Goal: Check status: Check status

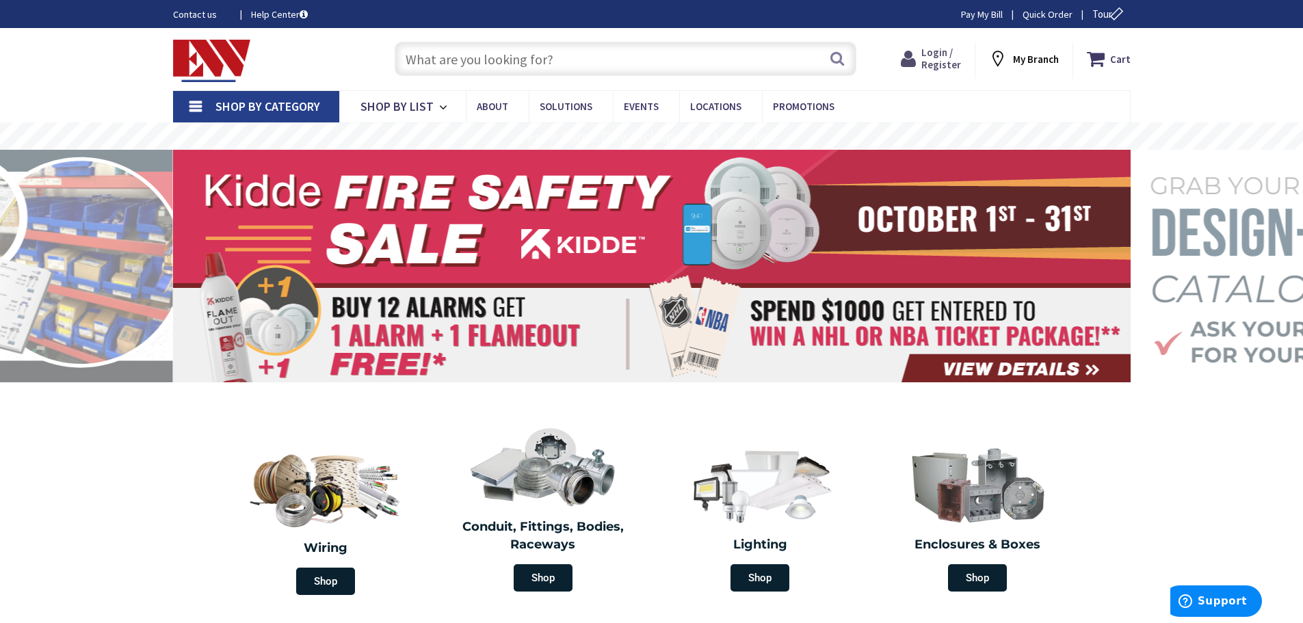
click at [932, 66] on span "Login / Register" at bounding box center [941, 58] width 40 height 25
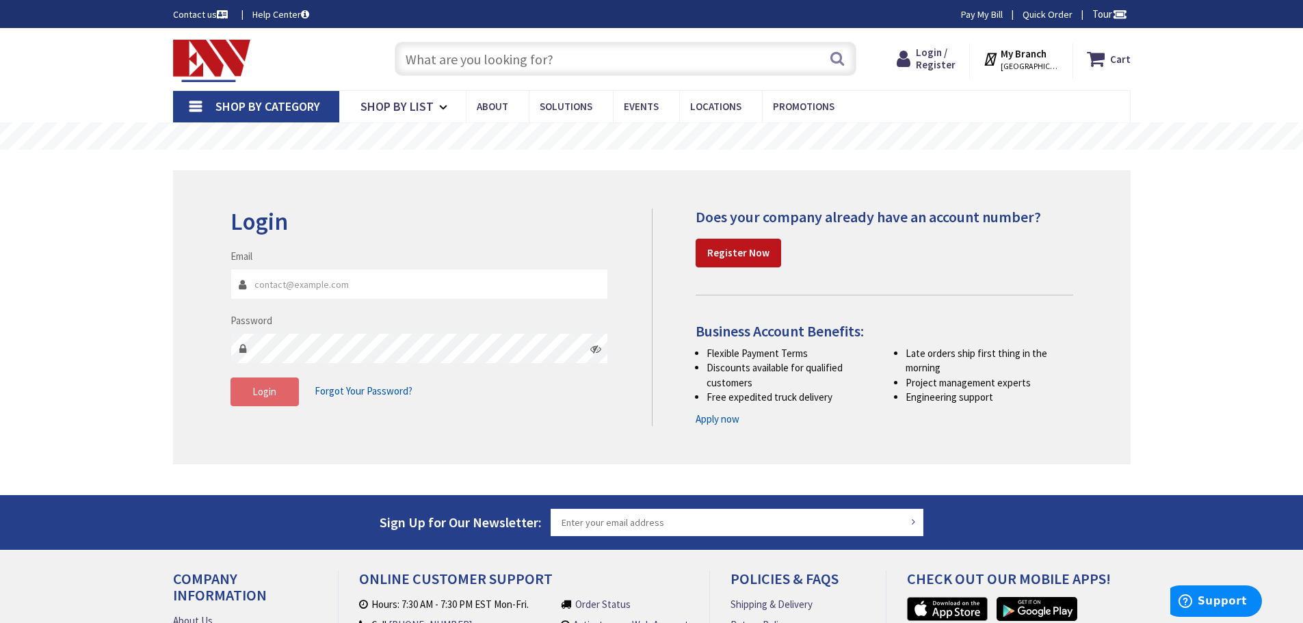
type input "kcsked@sbcglobal.net"
click at [260, 401] on button "Login" at bounding box center [264, 392] width 68 height 29
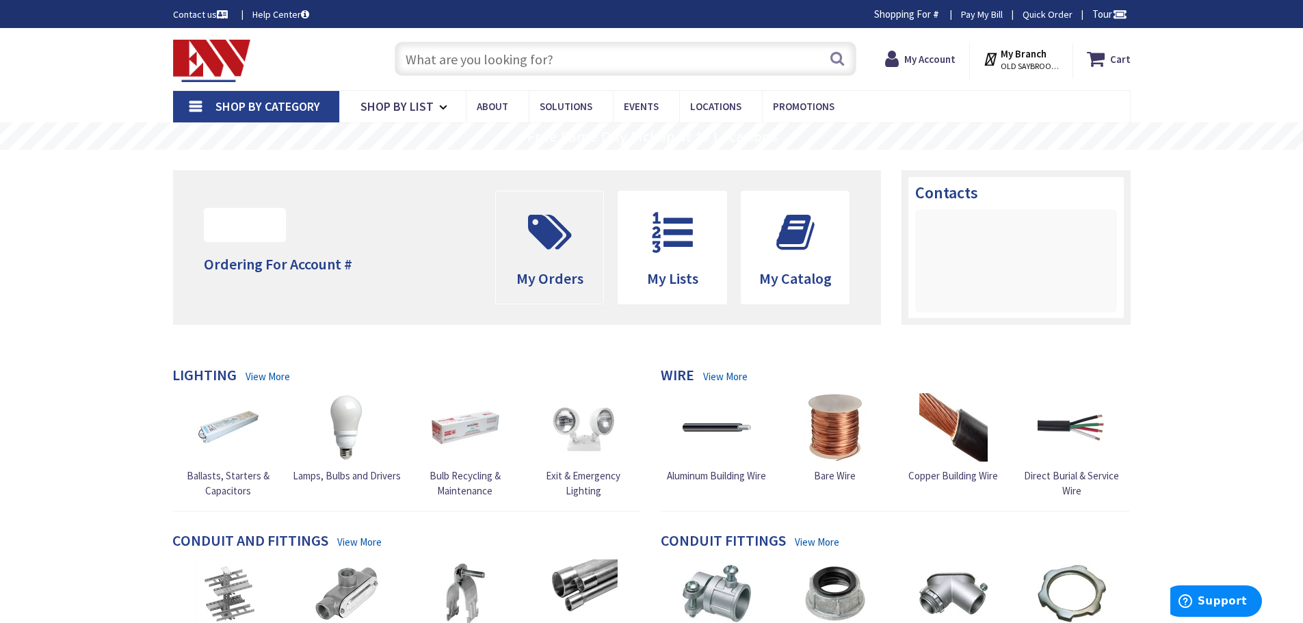
click at [537, 239] on icon at bounding box center [549, 232] width 57 height 41
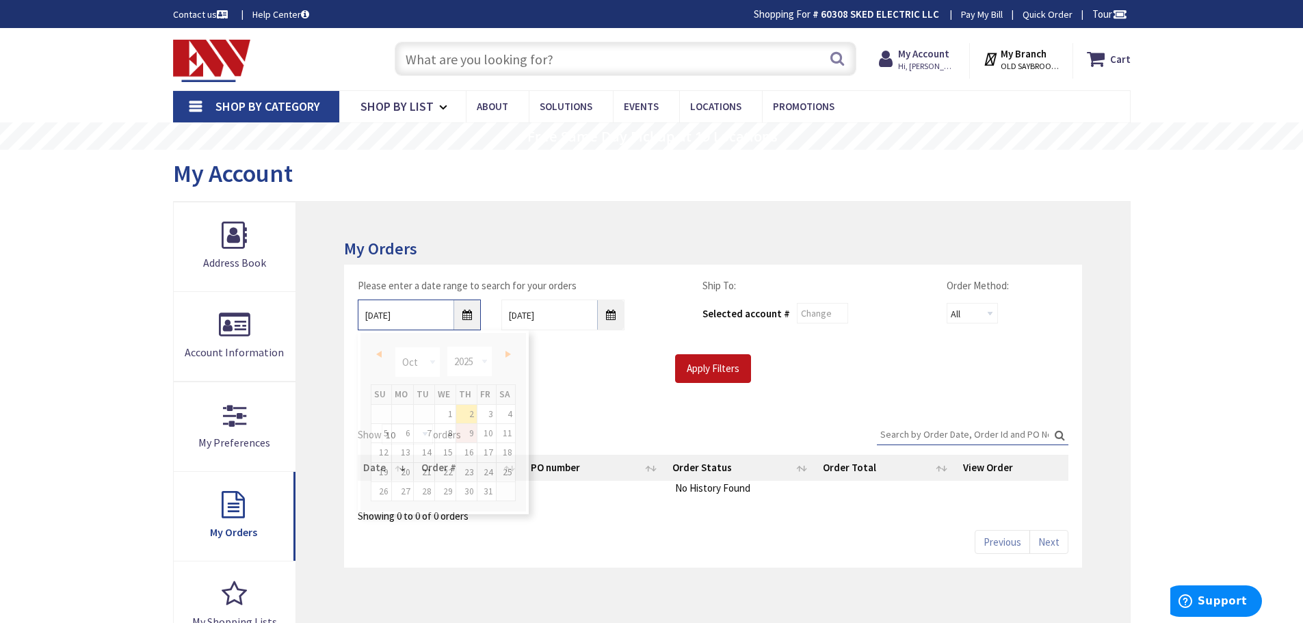
click at [466, 316] on input "10/2/2025" at bounding box center [419, 315] width 123 height 31
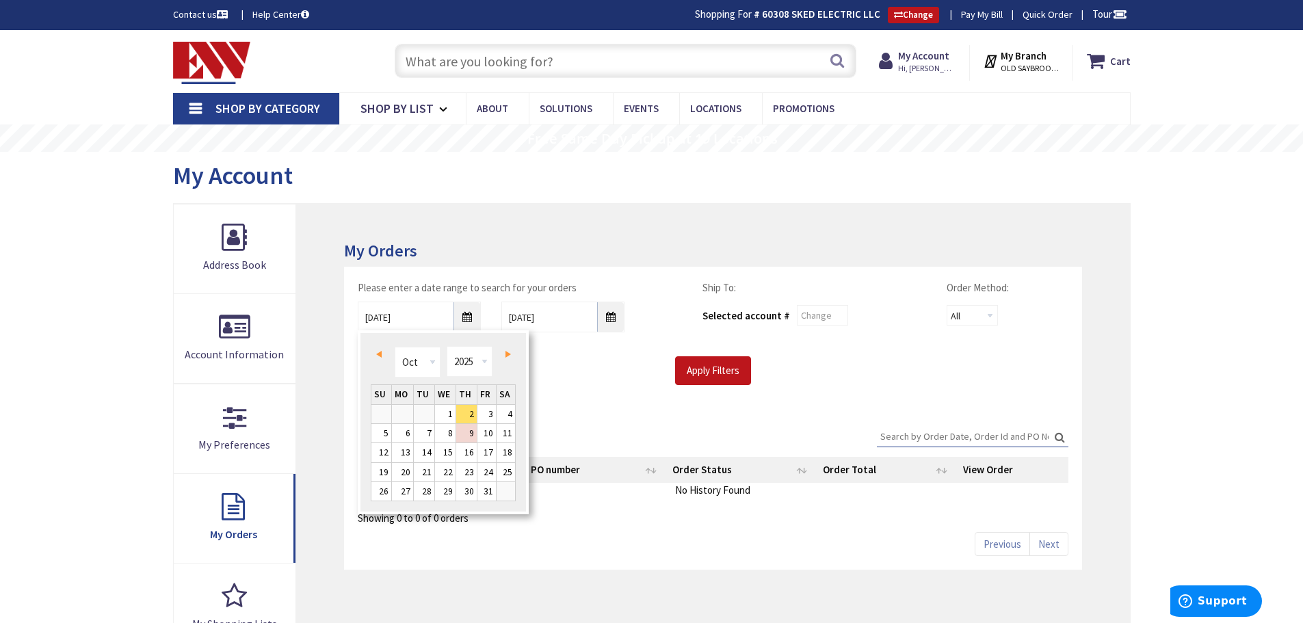
click at [380, 354] on span "Prev" at bounding box center [378, 354] width 5 height 7
click at [388, 417] on link "1" at bounding box center [381, 414] width 20 height 18
type input "06/01/2025"
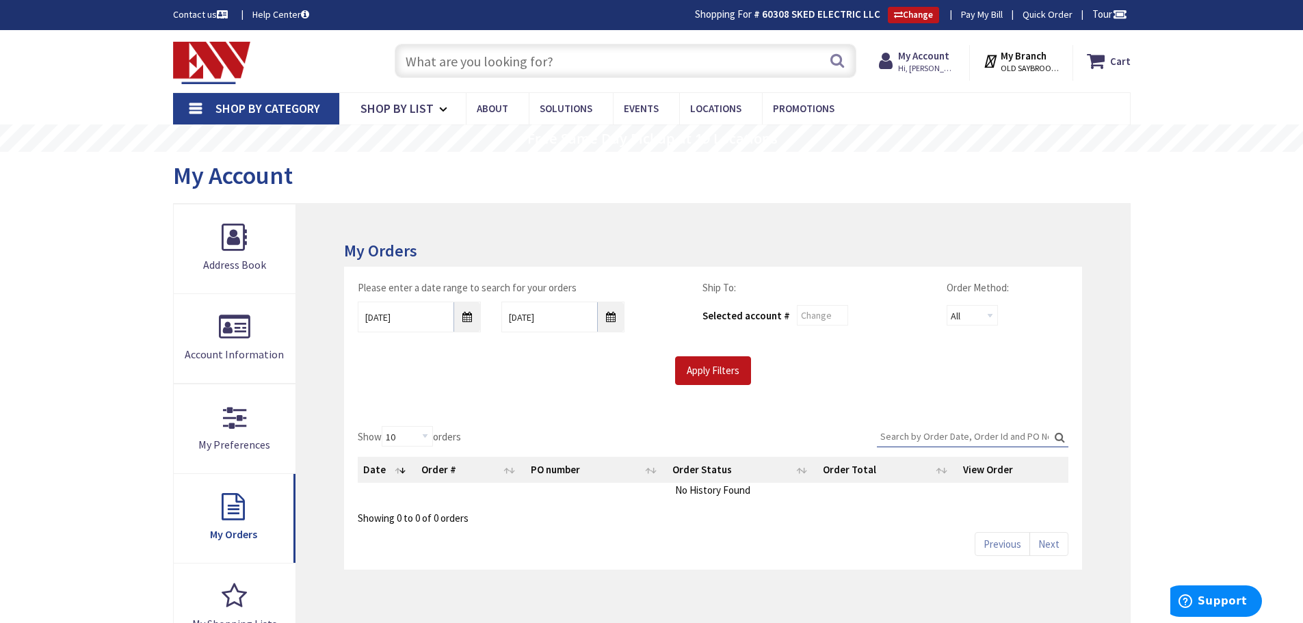
click at [945, 434] on input "Search:" at bounding box center [973, 436] width 192 height 21
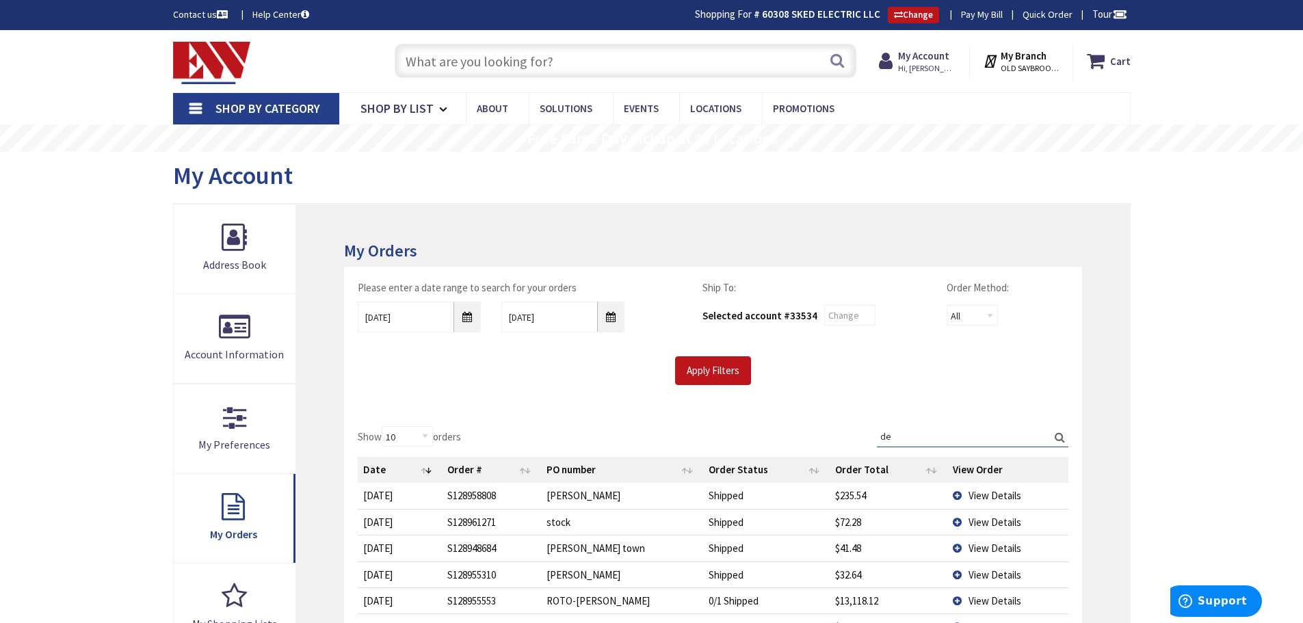
type input "d"
click at [722, 375] on input "Apply Filters" at bounding box center [713, 370] width 76 height 29
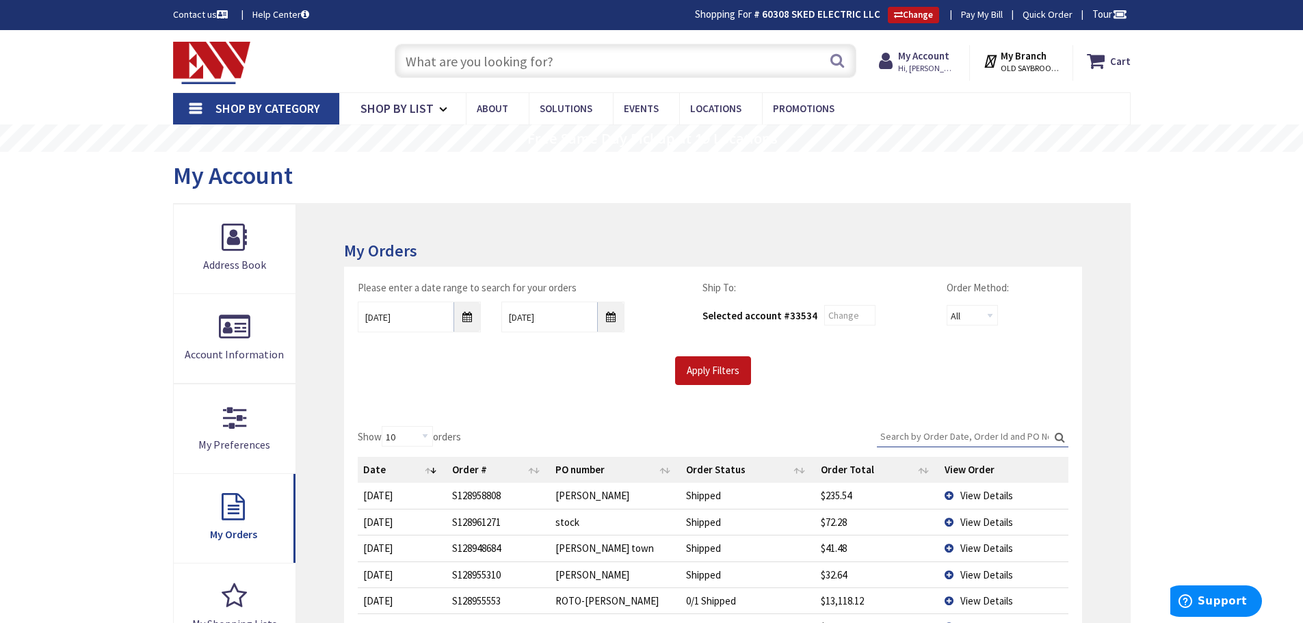
click at [938, 433] on input "Search:" at bounding box center [973, 436] width 192 height 21
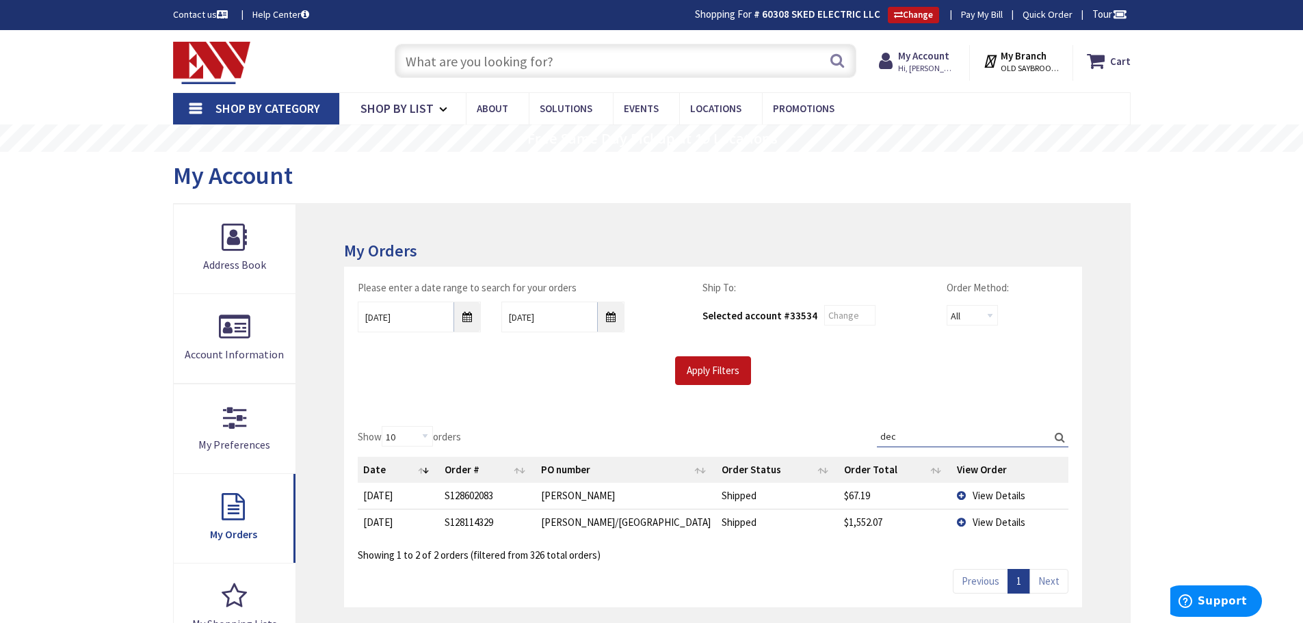
click at [992, 499] on span "View Details" at bounding box center [999, 495] width 53 height 13
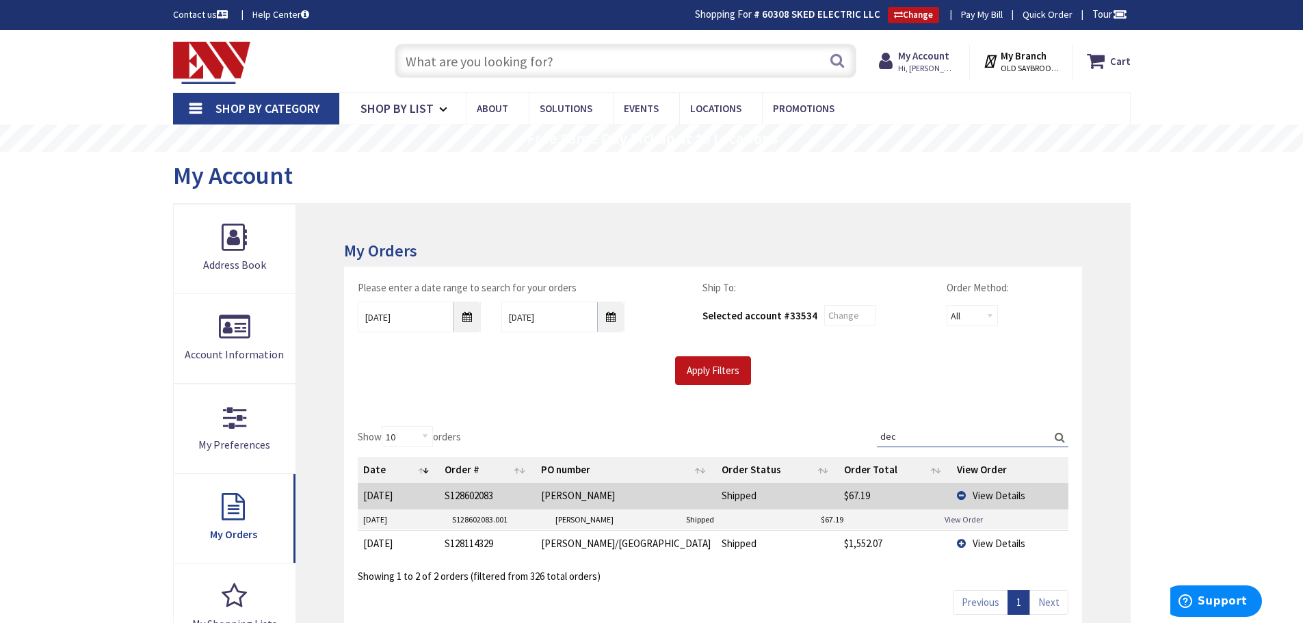
click at [964, 519] on link "View Order" at bounding box center [964, 520] width 38 height 12
drag, startPoint x: 953, startPoint y: 427, endPoint x: 884, endPoint y: 430, distance: 69.1
click at [884, 430] on input "dec" at bounding box center [973, 436] width 192 height 21
type input "d"
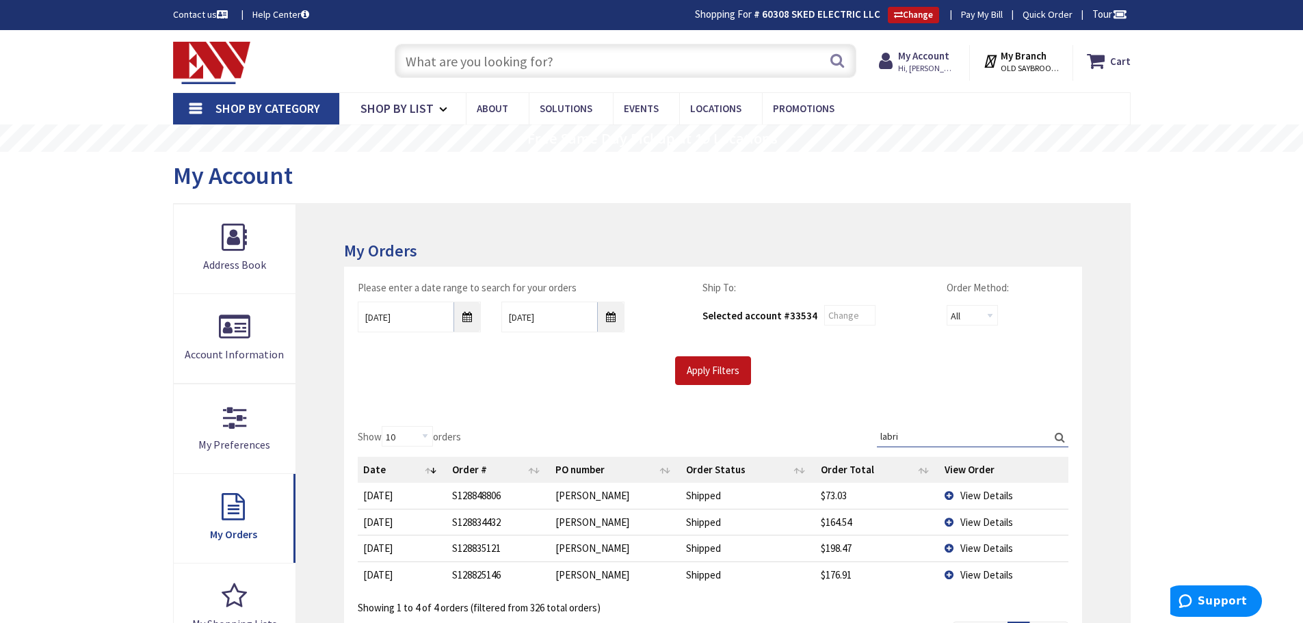
type input "labri"
click at [981, 579] on span "View Details" at bounding box center [986, 574] width 53 height 13
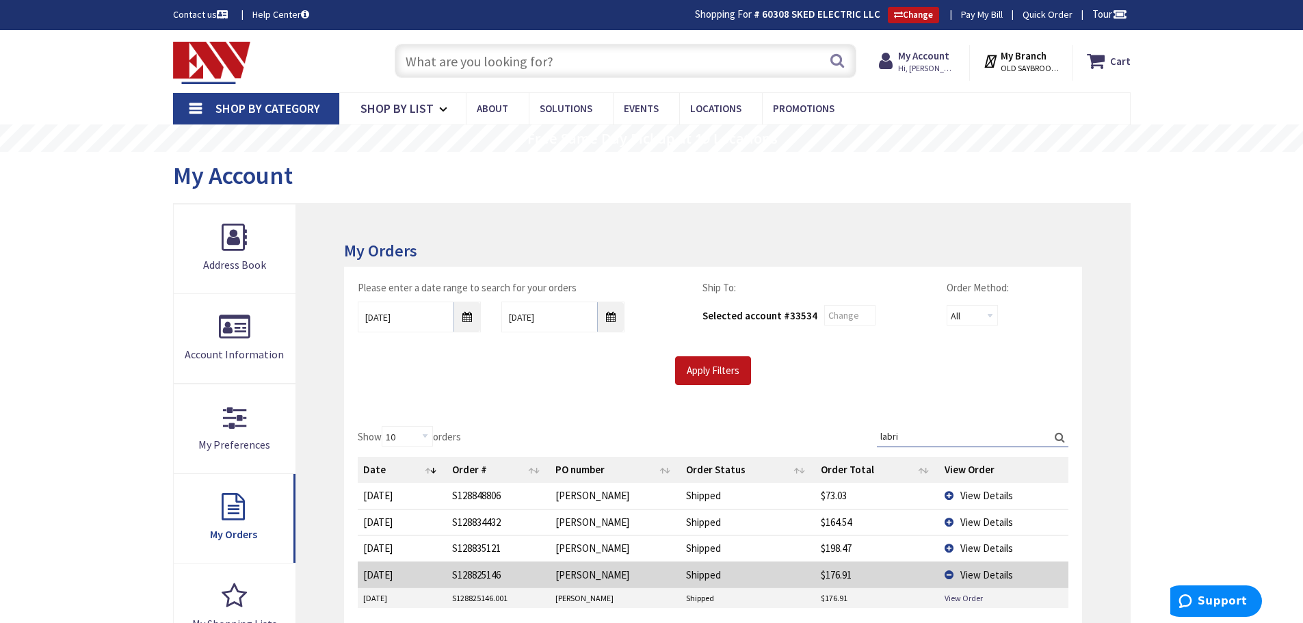
click at [951, 606] on td "View Order" at bounding box center [1003, 598] width 129 height 21
click at [961, 595] on link "View Order" at bounding box center [964, 598] width 38 height 12
click at [994, 547] on span "View Details" at bounding box center [986, 548] width 53 height 13
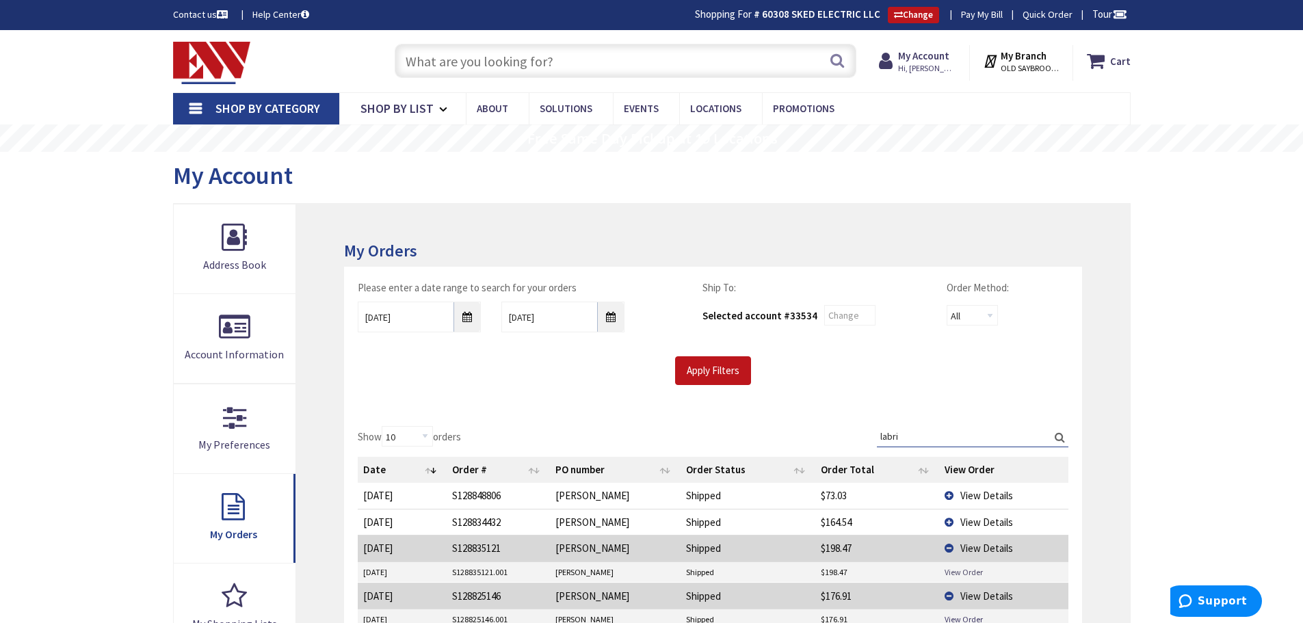
click at [960, 569] on link "View Order" at bounding box center [964, 572] width 38 height 12
click at [532, 75] on input "text" at bounding box center [626, 61] width 462 height 34
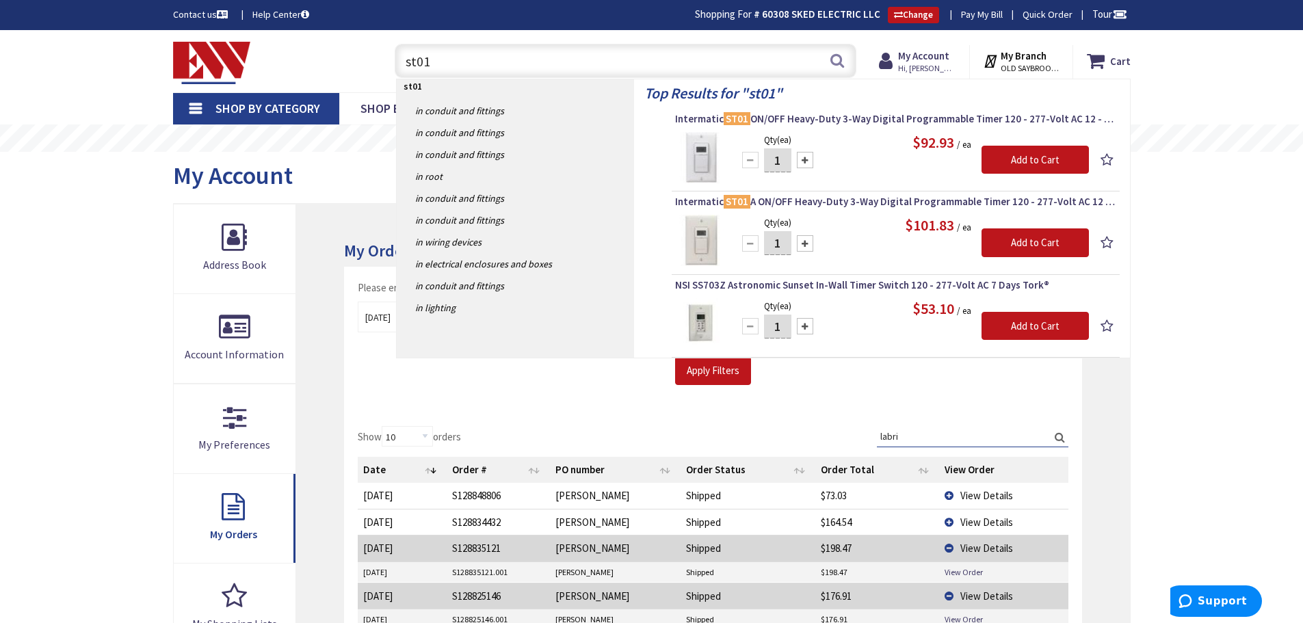
type input "st01"
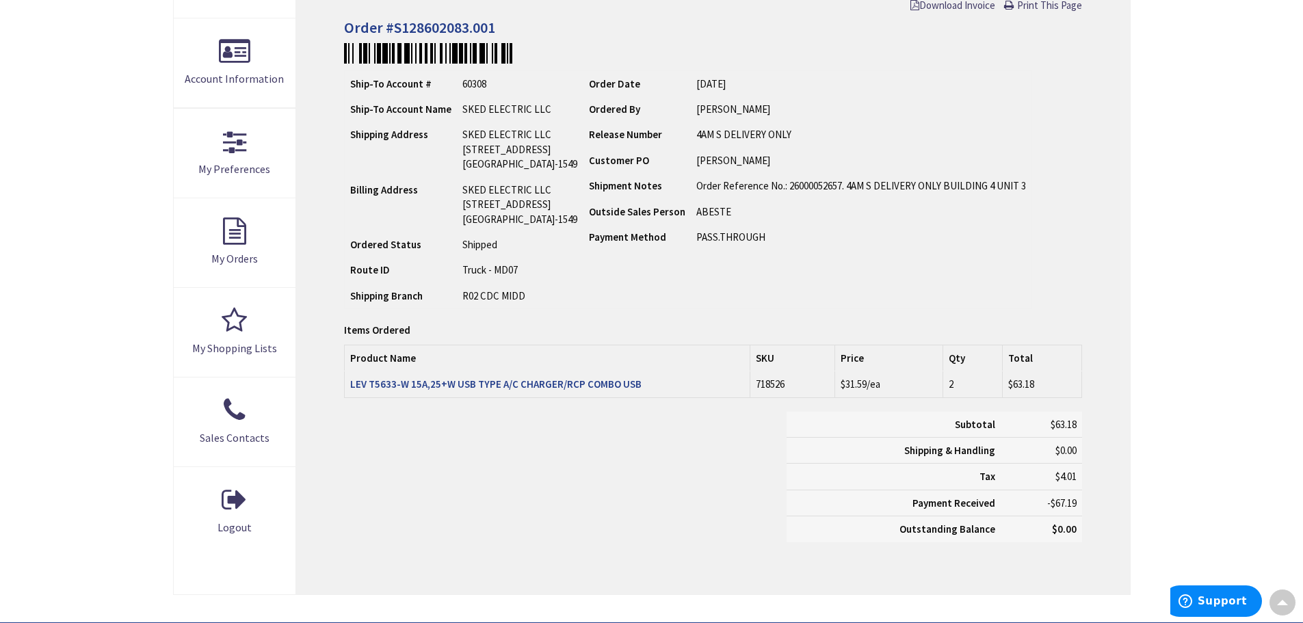
scroll to position [276, 0]
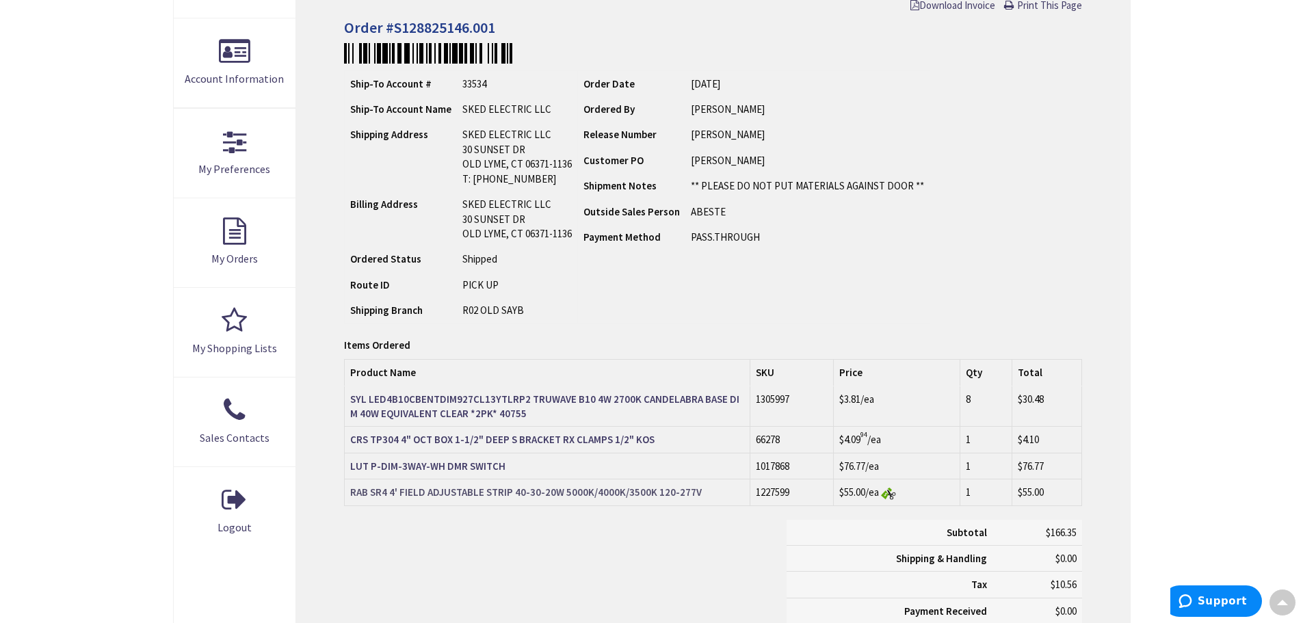
click at [499, 491] on strong "RAB SR4 4' FIELD ADJUSTABLE STRIP 40-30-20W 5000K/4000K/3500K 120-277V" at bounding box center [526, 492] width 352 height 13
click at [481, 440] on strong "CRS TP304 4" OCT BOX 1-1/2" DEEP S BRACKET RX CLAMPS 1/2" KOS" at bounding box center [502, 439] width 304 height 13
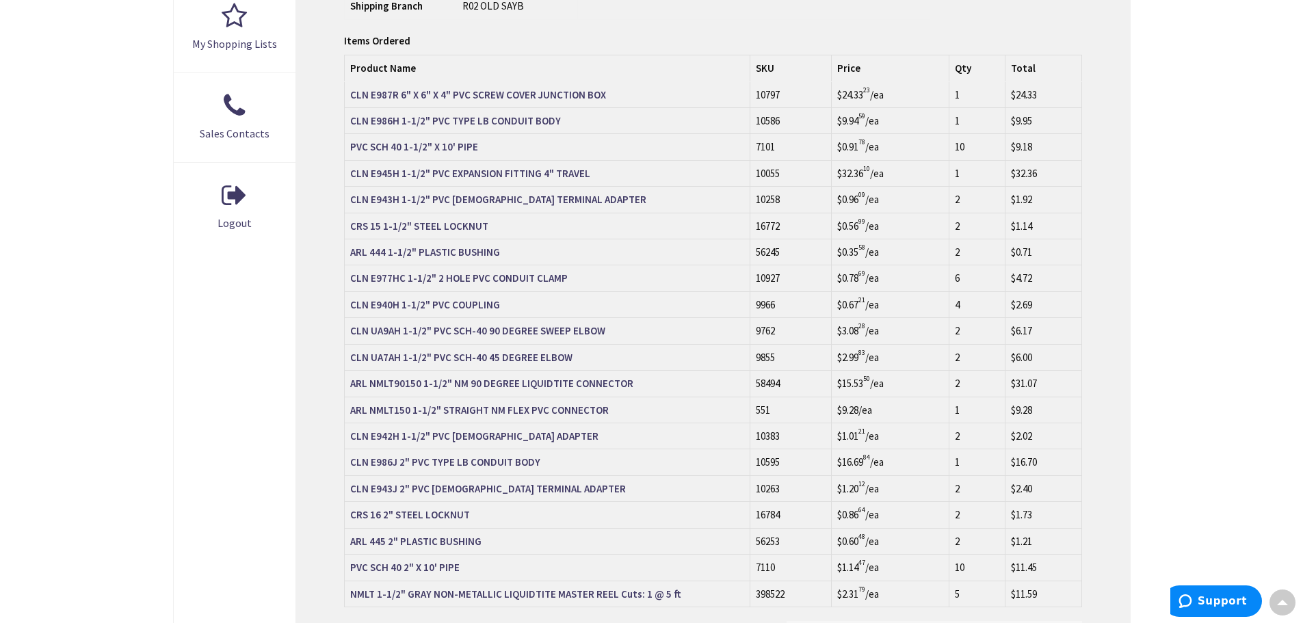
scroll to position [547, 0]
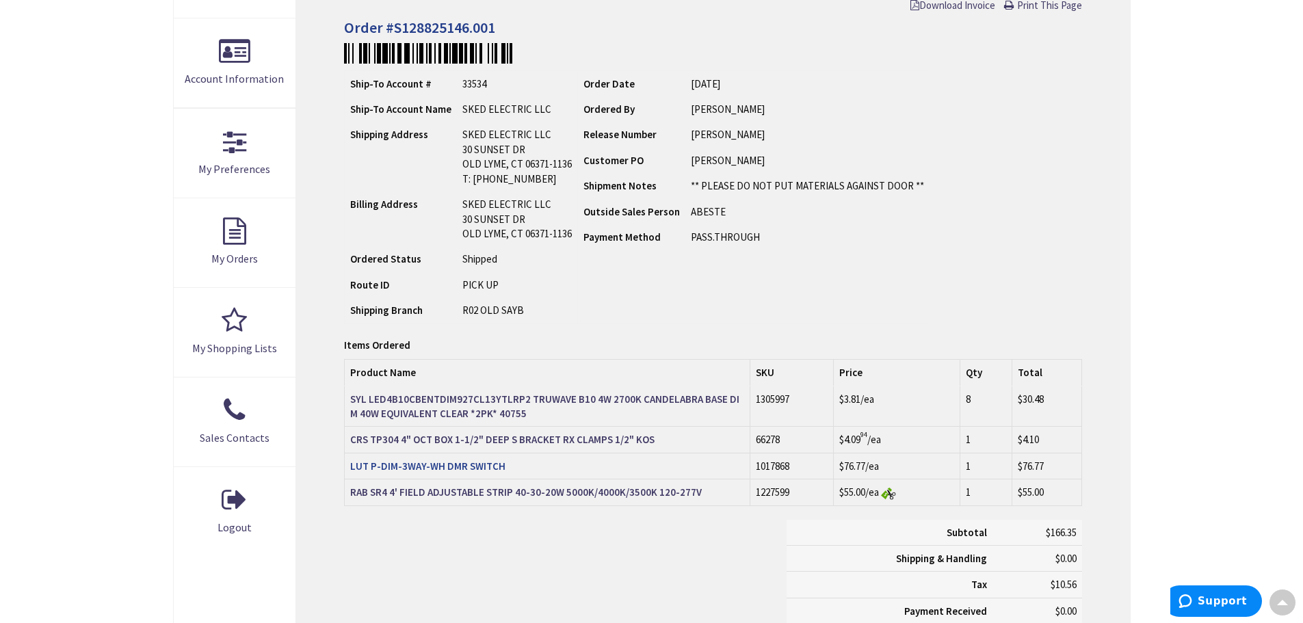
scroll to position [276, 0]
click at [543, 496] on strong "RAB SR4 4' FIELD ADJUSTABLE STRIP 40-30-20W 5000K/4000K/3500K 120-277V" at bounding box center [526, 492] width 352 height 13
click at [391, 462] on strong "LUT P-DIM-3WAY-WH DMR SWITCH" at bounding box center [427, 466] width 155 height 13
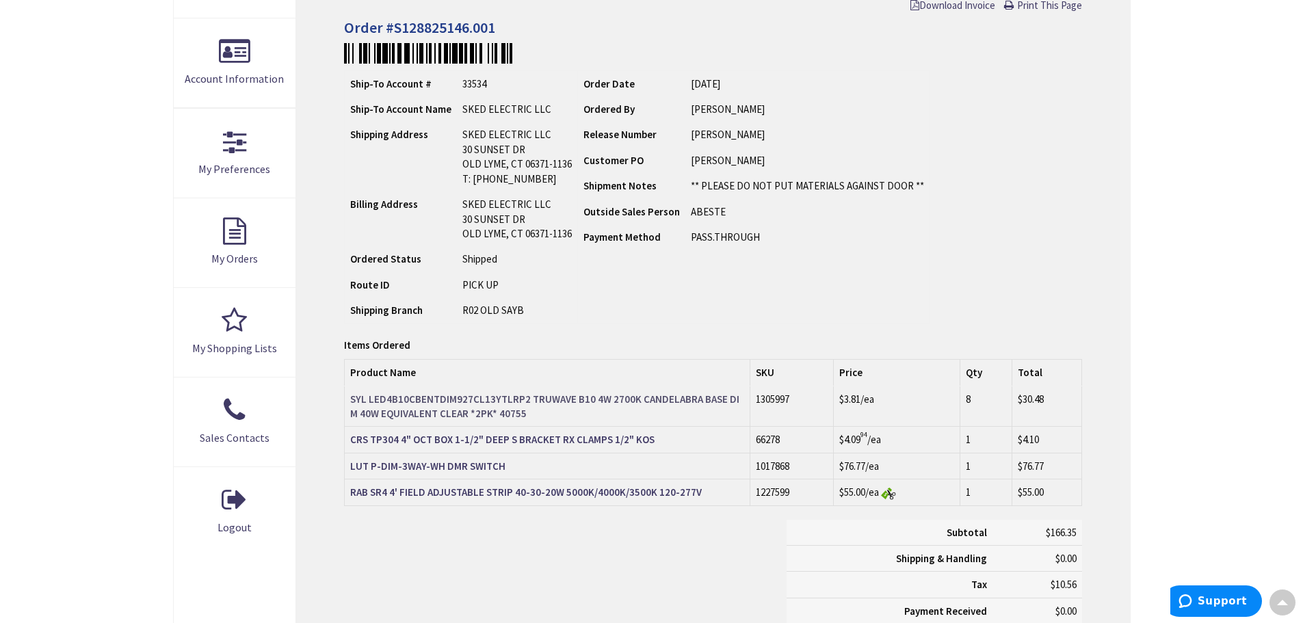
click at [407, 411] on strong "SYL LED4B10CBENTDIM927CL13YTLRP2 TRUWAVE B10 4W 2700K CANDELABRA BASE DIM 40W E…" at bounding box center [544, 406] width 389 height 27
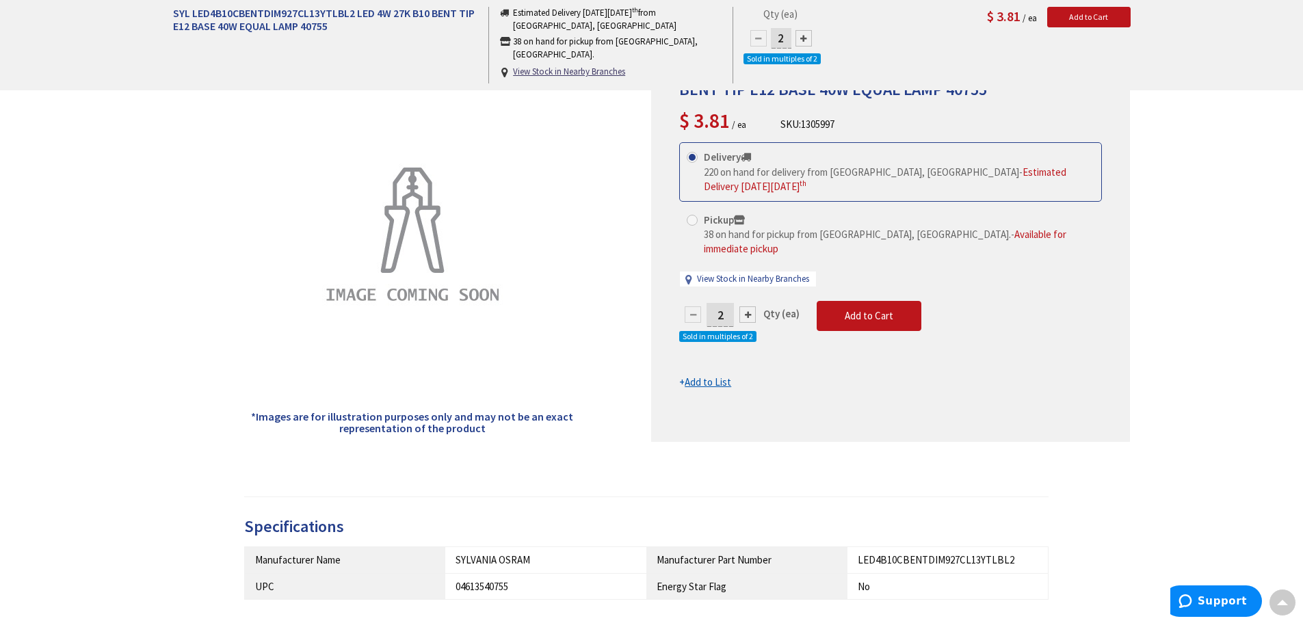
scroll to position [137, 0]
